Goal: Task Accomplishment & Management: Manage account settings

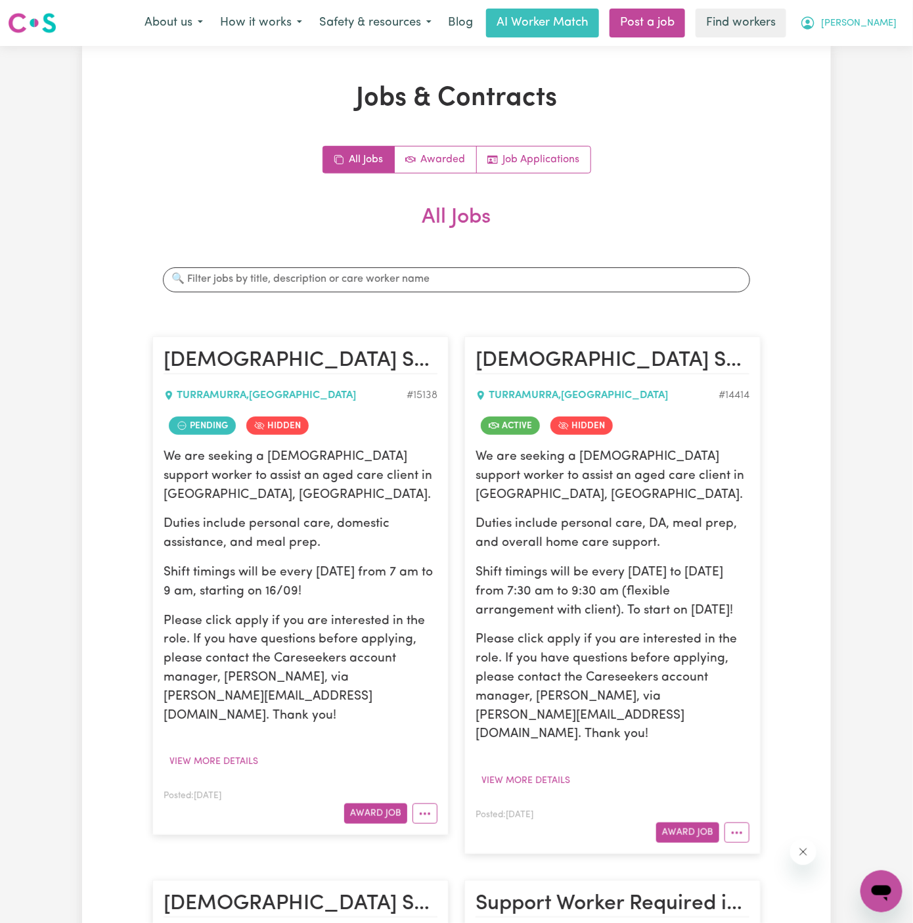
click at [876, 26] on span "[PERSON_NAME]" at bounding box center [859, 23] width 76 height 14
click at [868, 70] on link "Logout" at bounding box center [853, 75] width 104 height 25
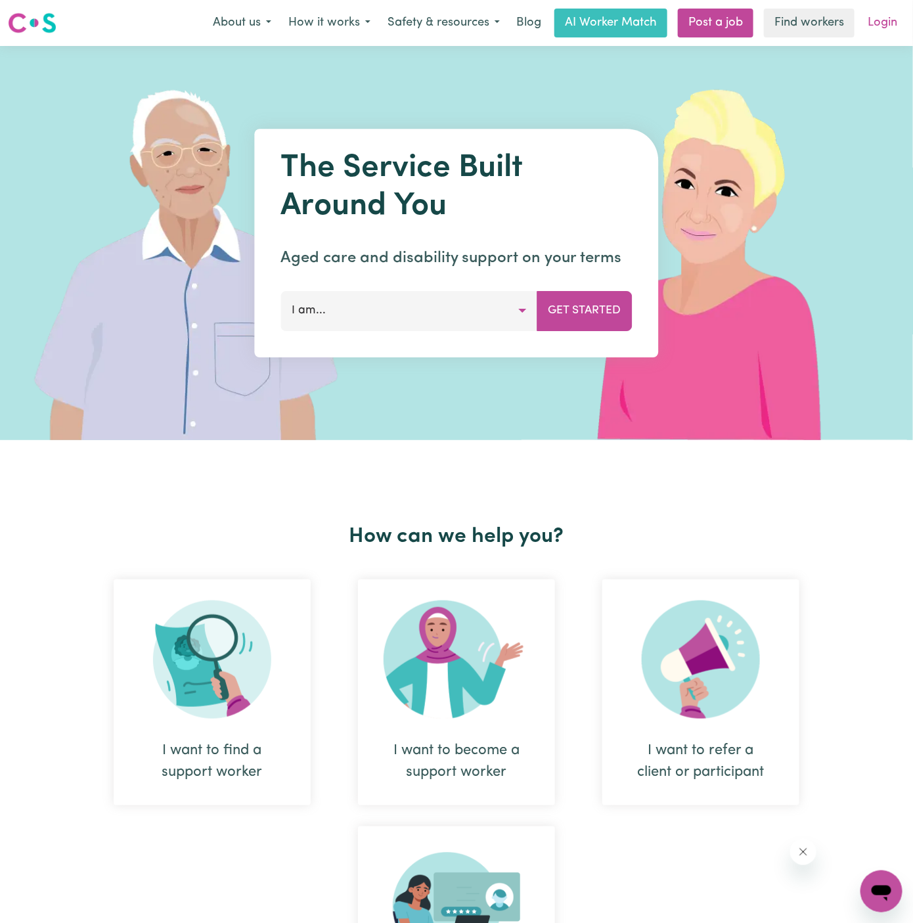
click at [883, 22] on link "Login" at bounding box center [882, 23] width 45 height 29
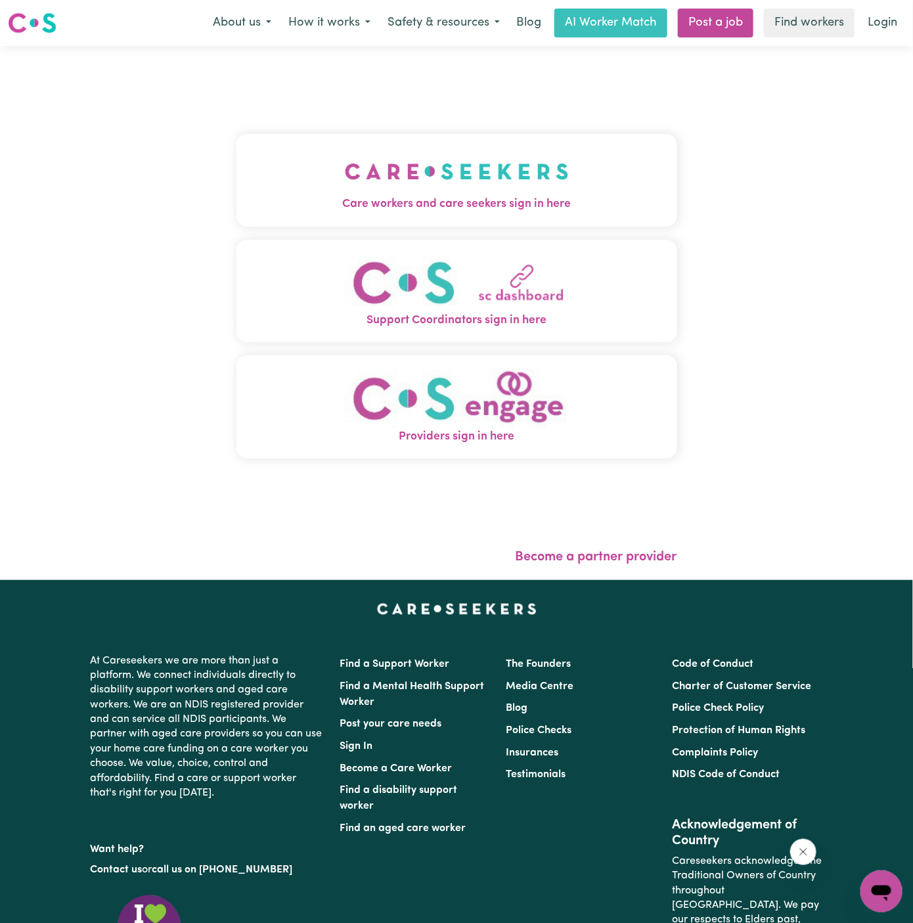
click at [487, 165] on img "Care workers and care seekers sign in here" at bounding box center [457, 171] width 224 height 49
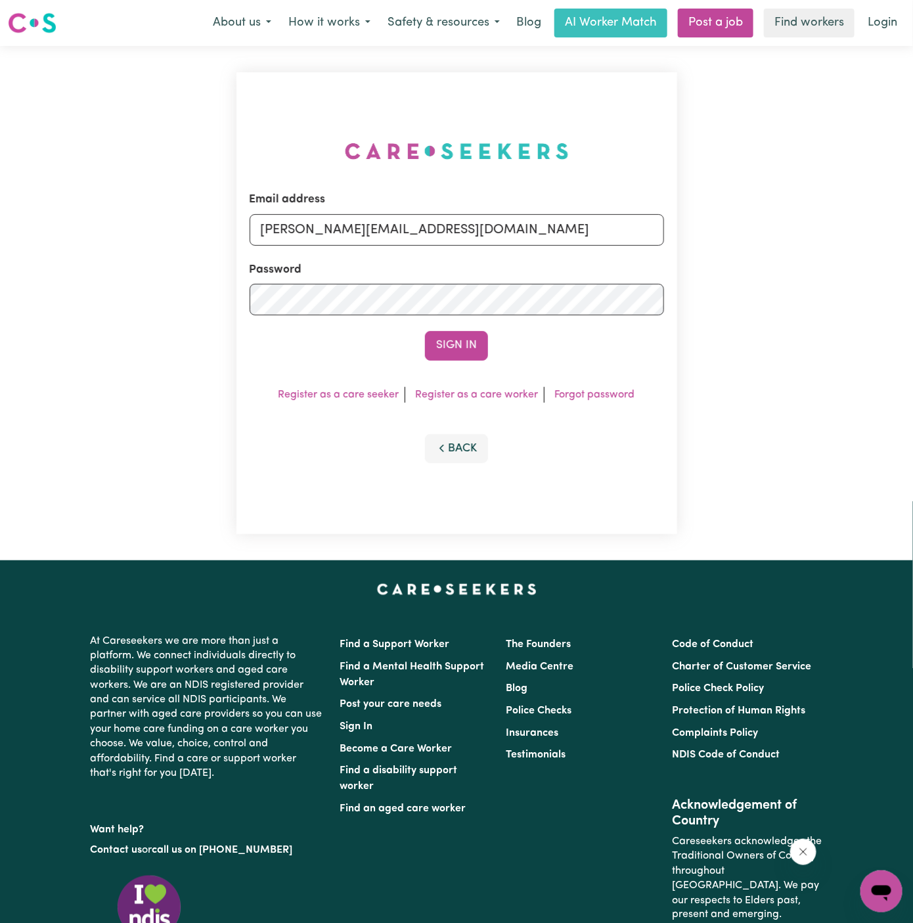
click at [523, 249] on form "Email address [PERSON_NAME][EMAIL_ADDRESS][DOMAIN_NAME] Password Sign In" at bounding box center [457, 275] width 414 height 169
click at [469, 222] on input "[PERSON_NAME][EMAIL_ADDRESS][DOMAIN_NAME]" at bounding box center [457, 230] width 414 height 32
click at [462, 232] on input "[EMAIL_ADDRESS][DOMAIN_NAME]" at bounding box center [457, 230] width 414 height 32
drag, startPoint x: 329, startPoint y: 237, endPoint x: 791, endPoint y: 233, distance: 461.8
click at [791, 233] on div "Email address [EMAIL_ADDRESS][DOMAIN_NAME] Password Sign In Register as a care …" at bounding box center [456, 303] width 913 height 514
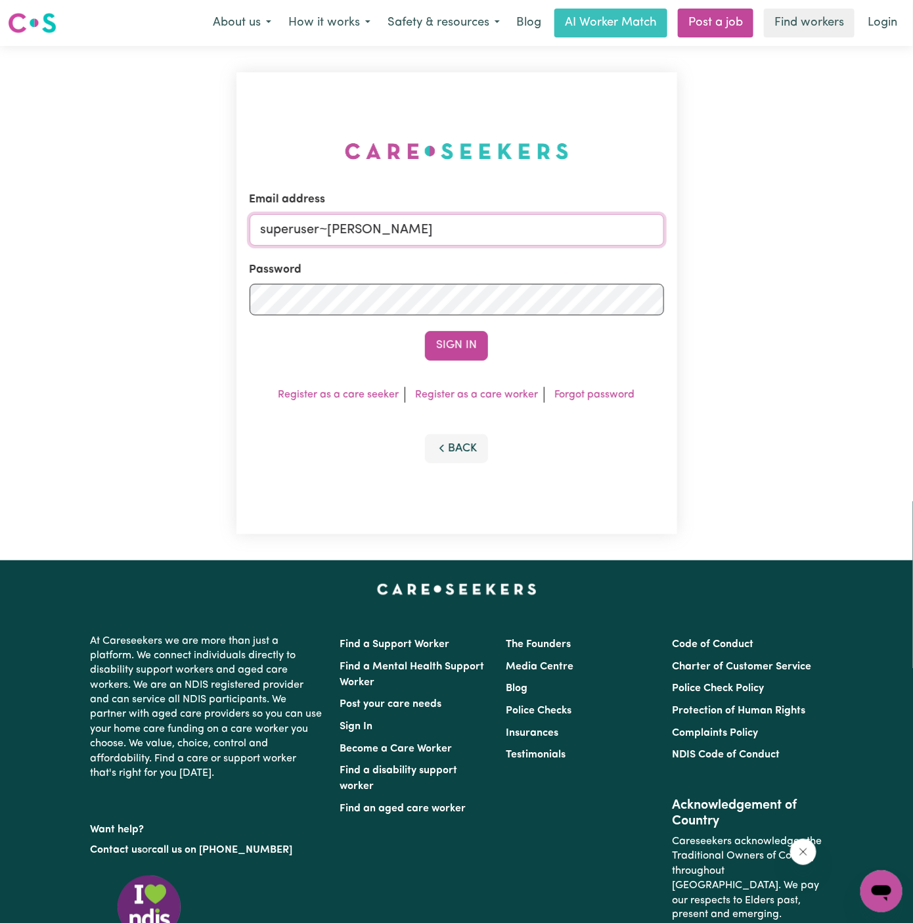
click at [429, 231] on input "superuser~[PERSON_NAME]" at bounding box center [457, 230] width 414 height 32
type input "[EMAIL_ADDRESS][DOMAIN_NAME]"
click at [466, 342] on button "Sign In" at bounding box center [456, 345] width 63 height 29
